Goal: Information Seeking & Learning: Find specific fact

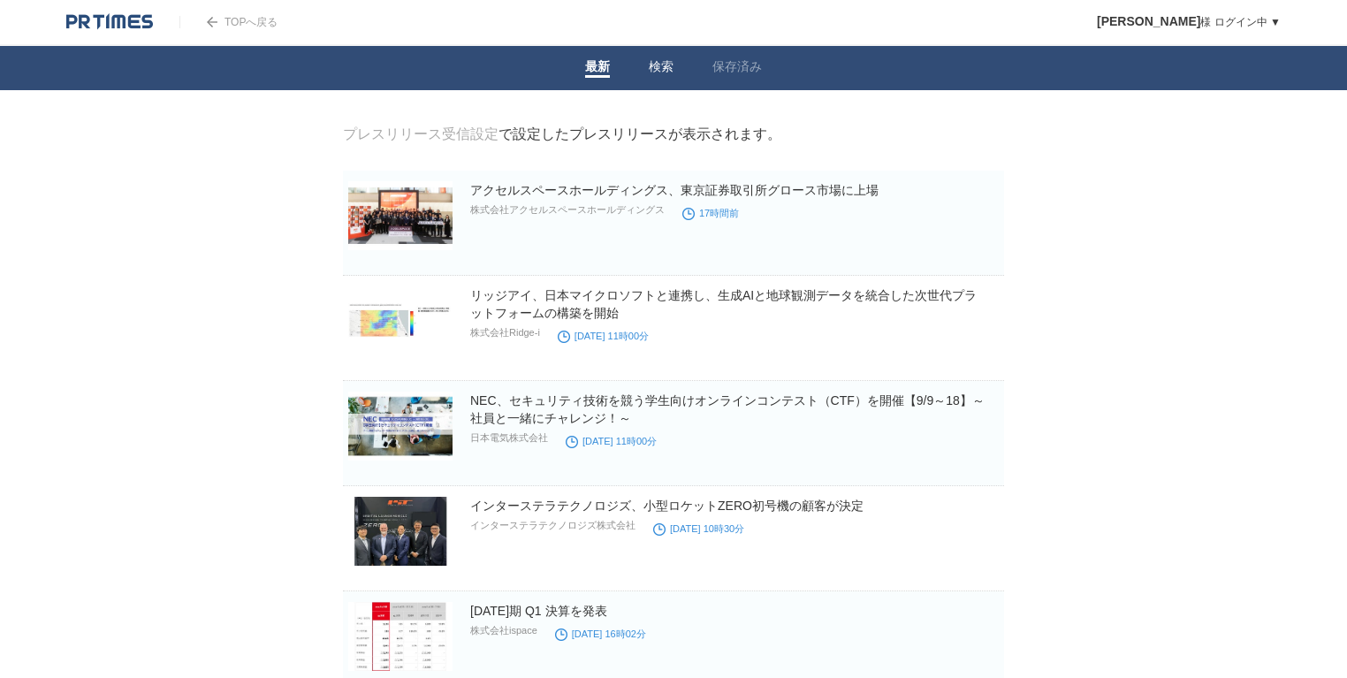
click at [651, 67] on link "検索" at bounding box center [661, 68] width 25 height 19
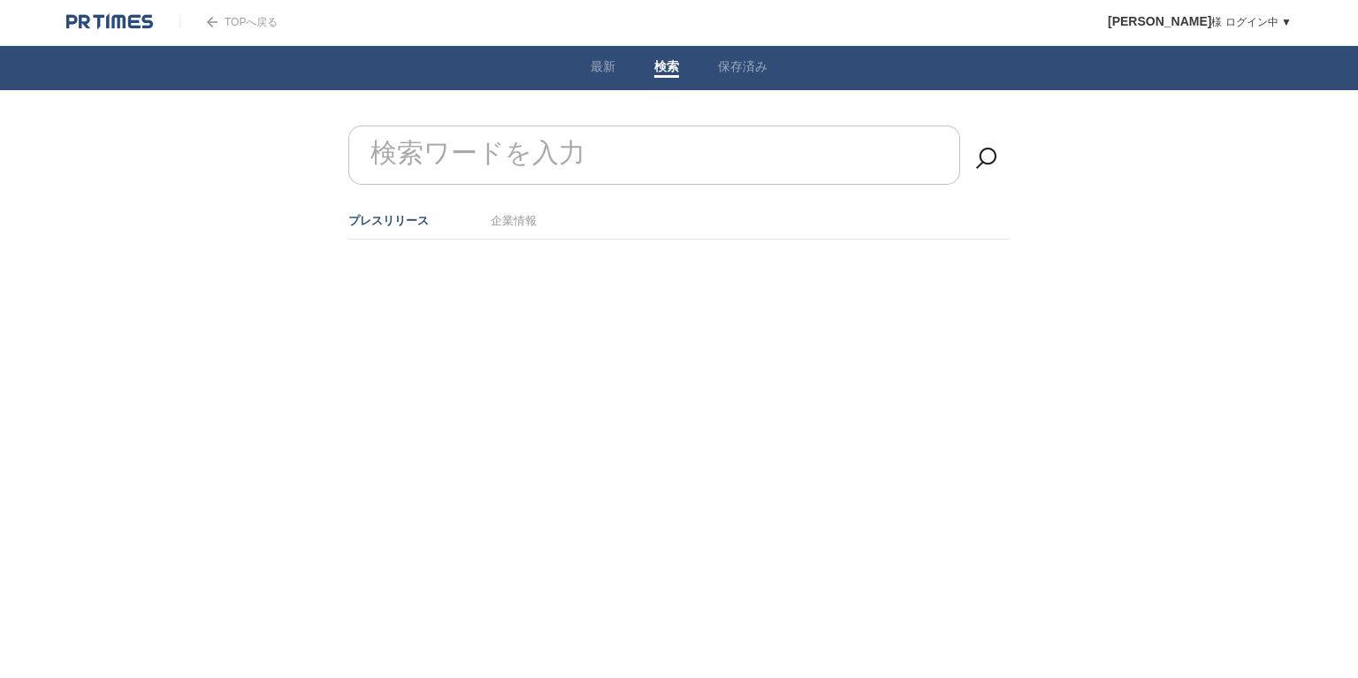
click at [592, 142] on input "検索ワードを入力" at bounding box center [654, 155] width 612 height 59
click at [515, 216] on link "企業情報" at bounding box center [514, 220] width 46 height 13
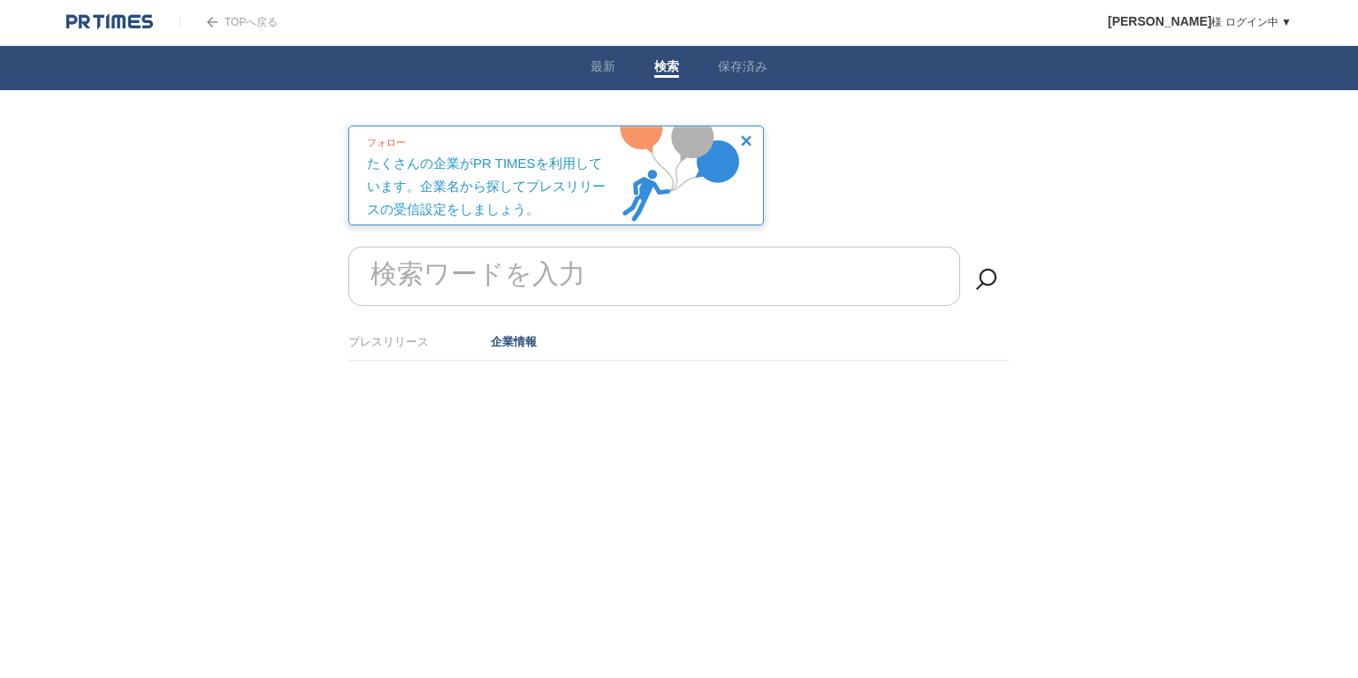
click at [461, 247] on form "検索ワードを入力" at bounding box center [678, 247] width 661 height 0
paste input "スペースデータ"
click at [381, 454] on img at bounding box center [398, 451] width 71 height 71
click at [980, 449] on span at bounding box center [963, 462] width 74 height 46
click at [0, 0] on input "checkbox" at bounding box center [0, 0] width 0 height 0
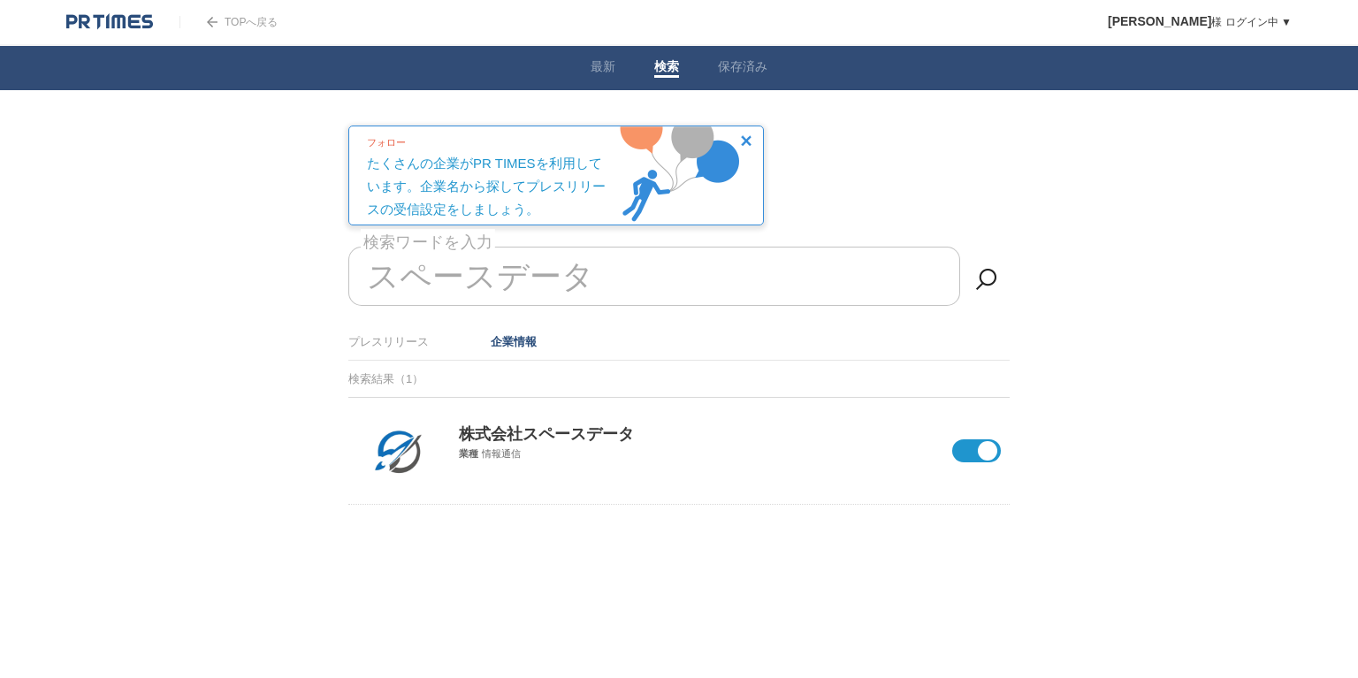
drag, startPoint x: 583, startPoint y: 284, endPoint x: 347, endPoint y: 286, distance: 235.2
click at [337, 290] on main "プレスリリース受信設定 で設定したプレスリリースが表示されます。 アクセルスペースホールディングス、東京証券取引所[GEOGRAPHIC_DATA]に上場 株…" at bounding box center [679, 360] width 716 height 468
type input "ス"
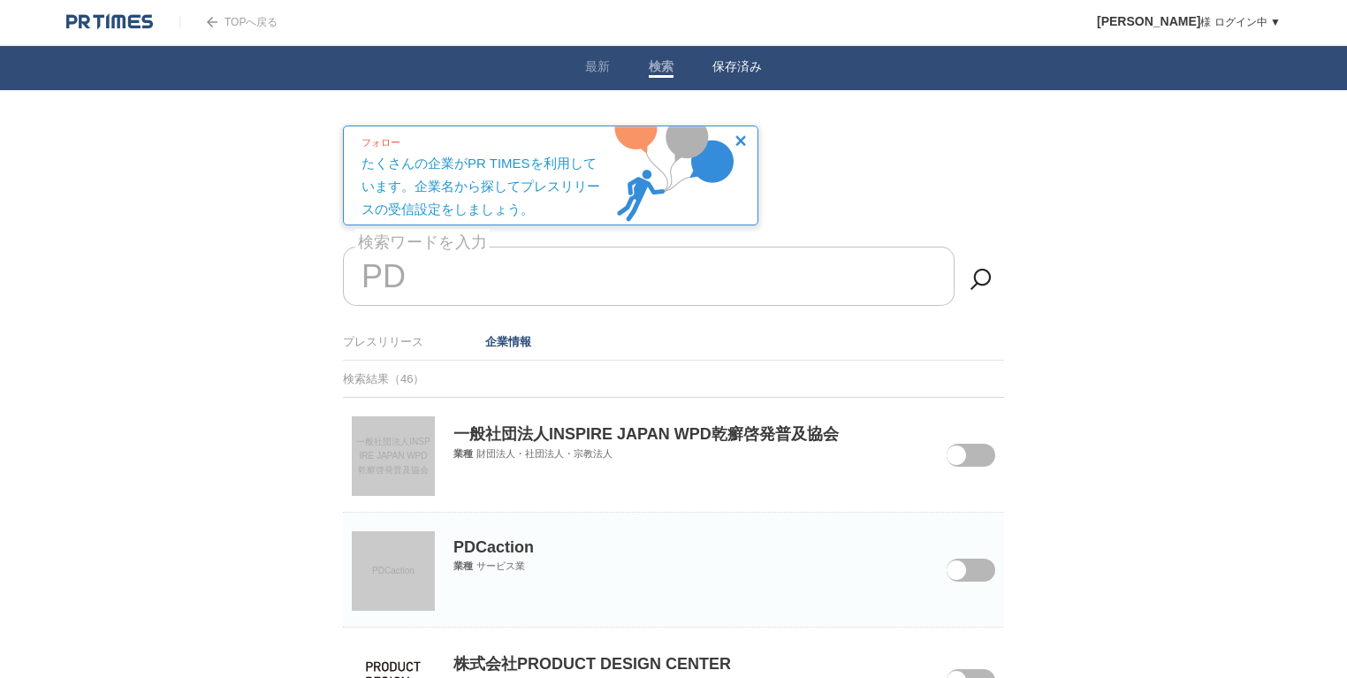
click at [707, 69] on li "保存済み" at bounding box center [737, 68] width 88 height 44
click at [728, 66] on link "保存済み" at bounding box center [738, 68] width 50 height 19
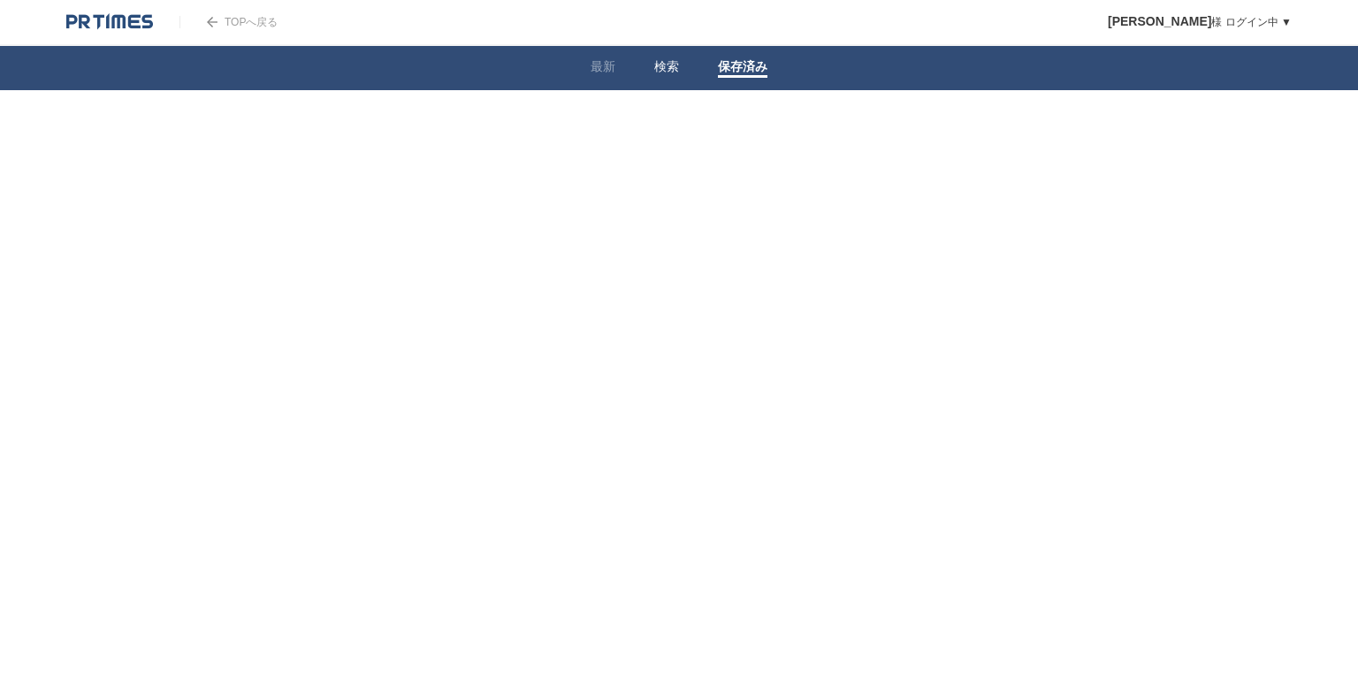
click at [668, 68] on link "検索" at bounding box center [666, 68] width 25 height 19
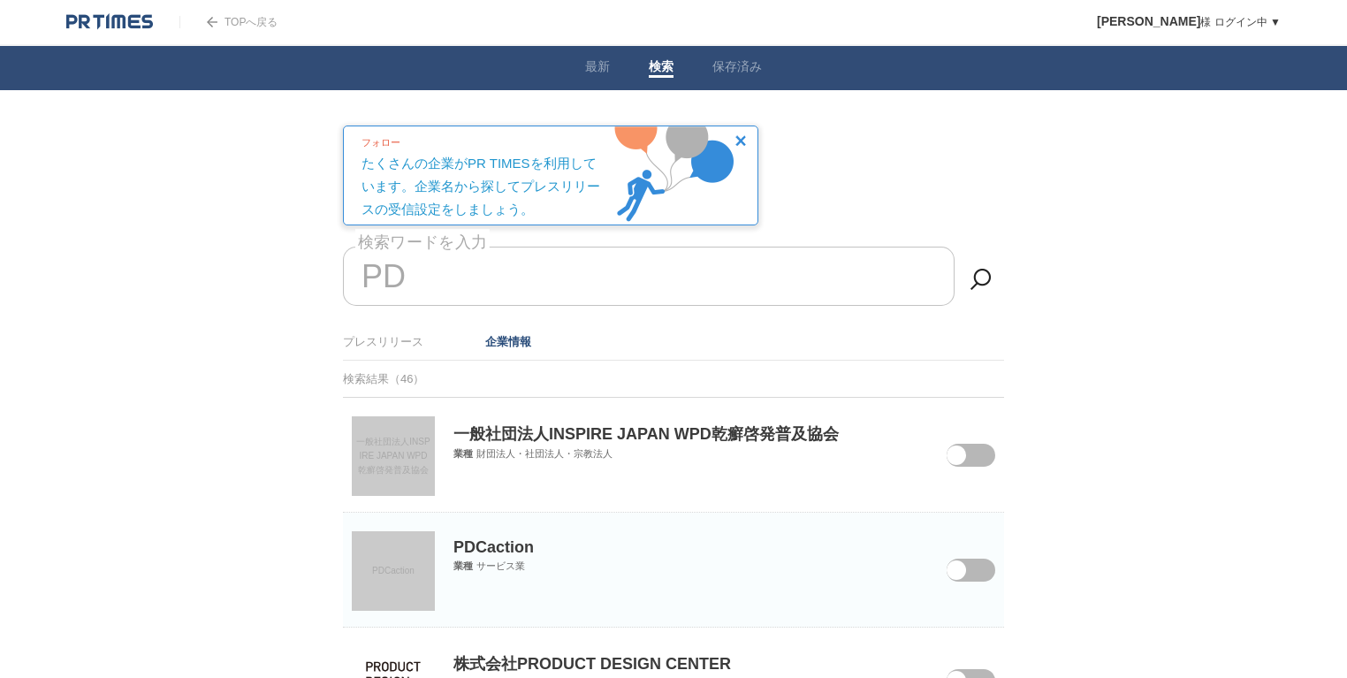
click at [513, 269] on input "PD" at bounding box center [649, 276] width 612 height 59
drag, startPoint x: 456, startPoint y: 279, endPoint x: 347, endPoint y: 286, distance: 109.8
click at [347, 286] on input "PD" at bounding box center [649, 276] width 612 height 59
type input "P"
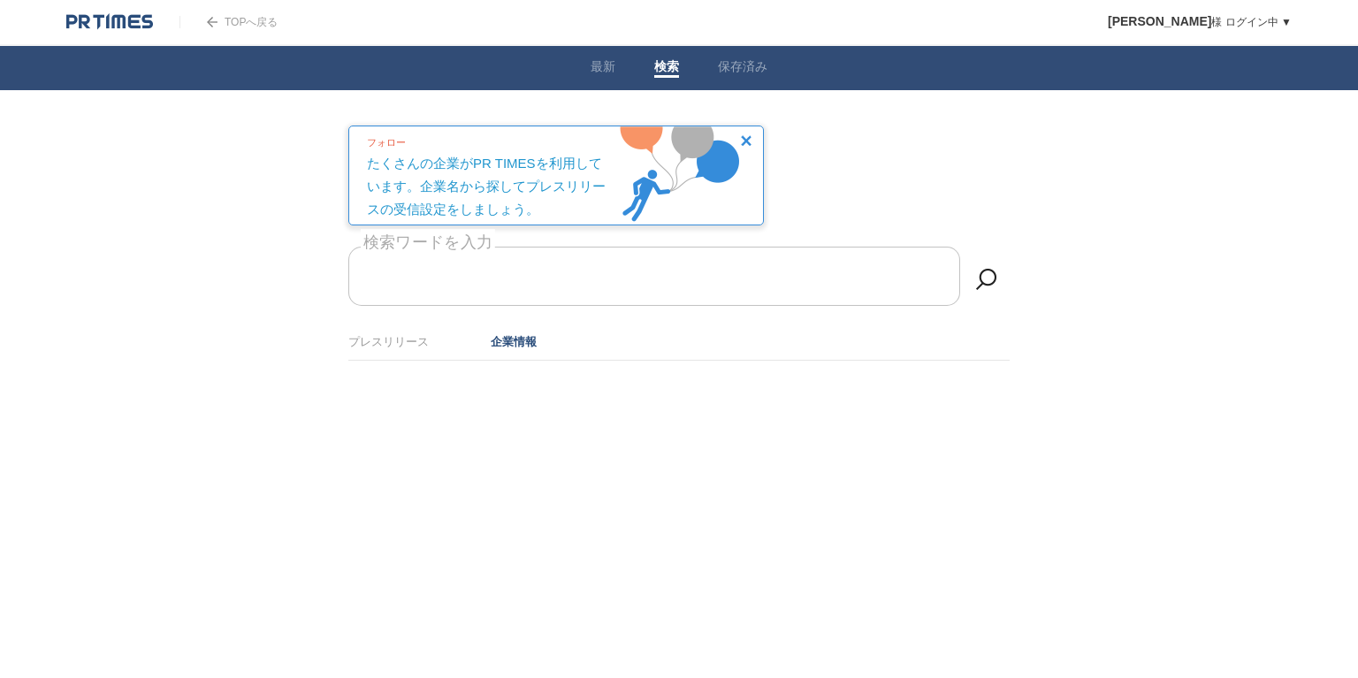
paste input "AstroX"
click at [466, 275] on input "AstroX" at bounding box center [654, 276] width 612 height 59
type input "A"
paste input "[PERSON_NAME]技術研究所"
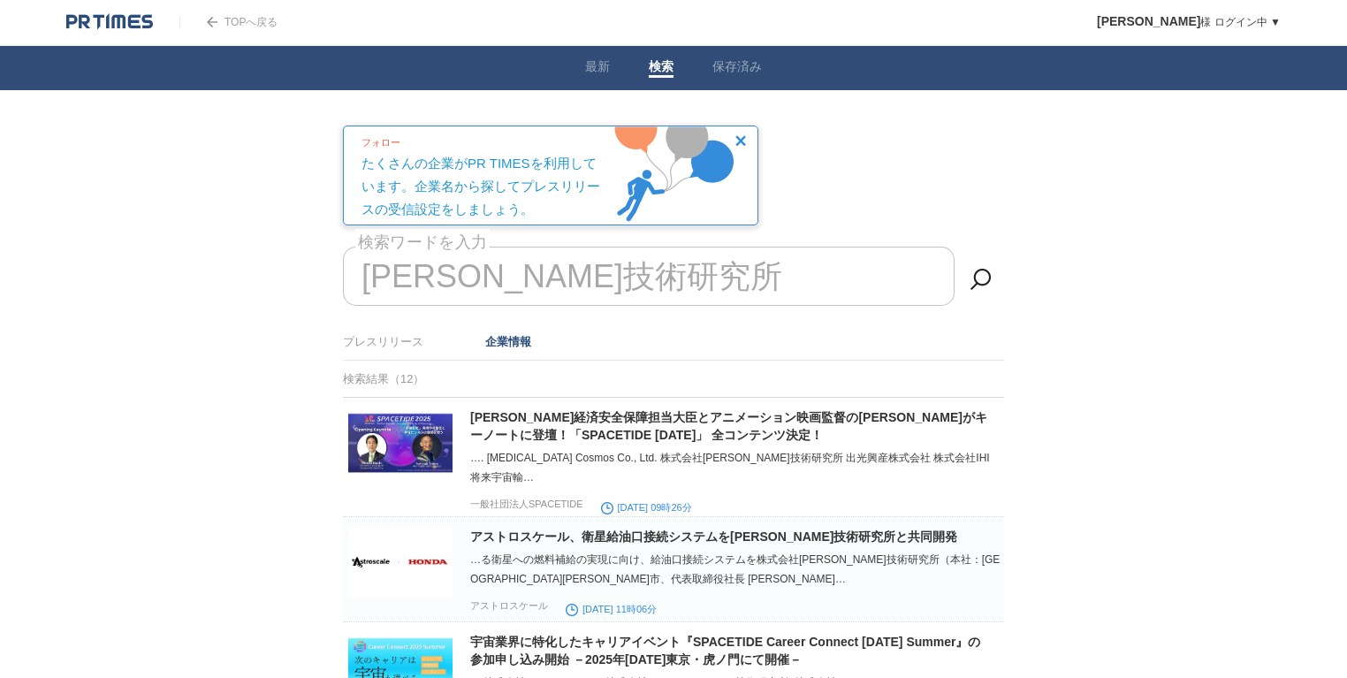
click at [500, 349] on li "企業情報" at bounding box center [508, 341] width 46 height 29
click at [499, 339] on link "企業情報" at bounding box center [508, 341] width 46 height 13
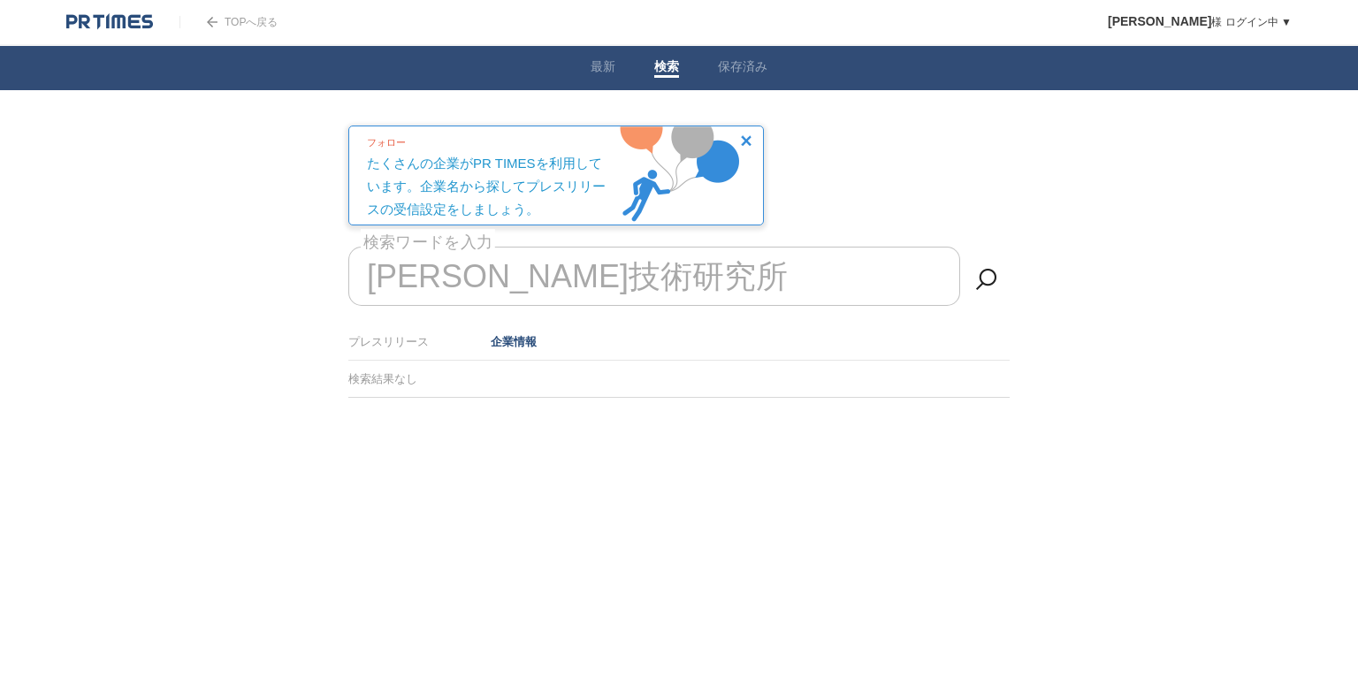
drag, startPoint x: 591, startPoint y: 282, endPoint x: 474, endPoint y: 276, distance: 116.9
click at [448, 283] on input "[PERSON_NAME]技術研究所" at bounding box center [654, 276] width 612 height 59
drag, startPoint x: 592, startPoint y: 272, endPoint x: 455, endPoint y: 272, distance: 137.0
click at [455, 272] on input "[PERSON_NAME]技術研究所" at bounding box center [654, 276] width 612 height 59
type input "本"
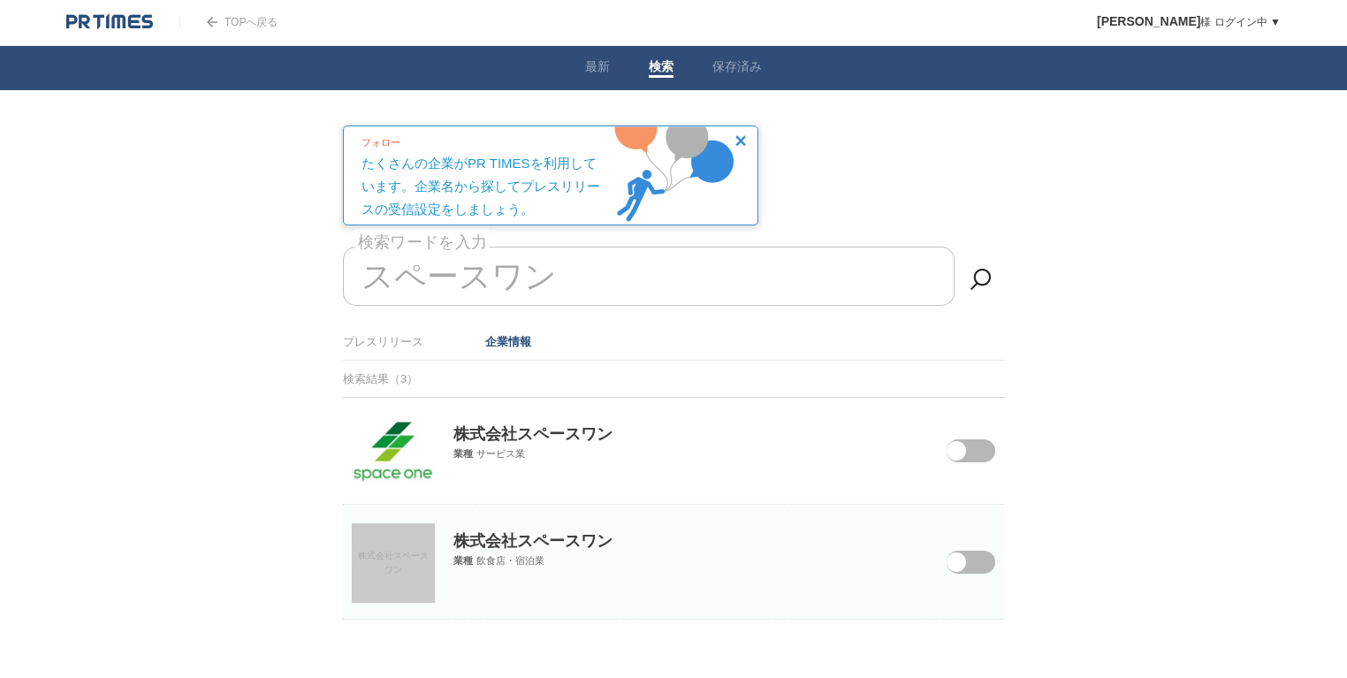
click at [394, 445] on img at bounding box center [393, 452] width 83 height 62
click at [567, 272] on input "スペースワン" at bounding box center [649, 276] width 612 height 59
type input "ス"
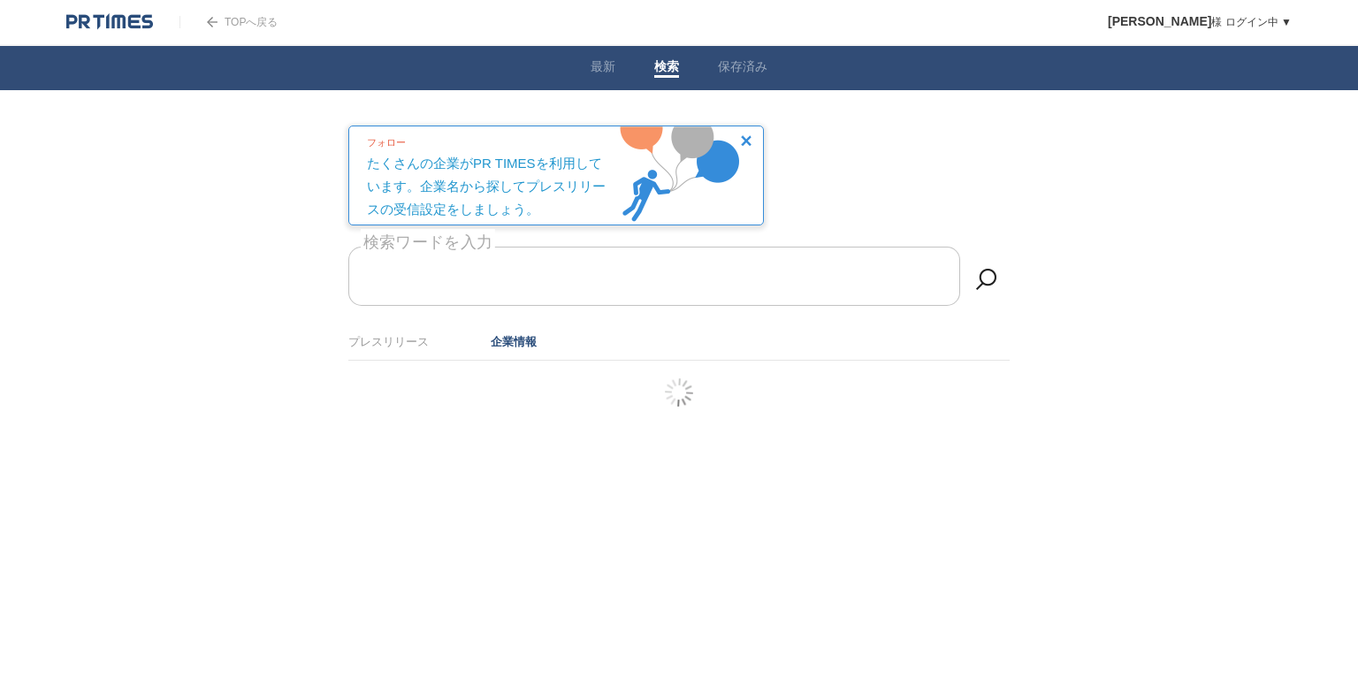
paste input "CONSEO"
type input "C"
click at [527, 286] on input "検索ワードを入力" at bounding box center [654, 276] width 612 height 59
type input "衛星地球観測"
